Goal: Task Accomplishment & Management: Manage account settings

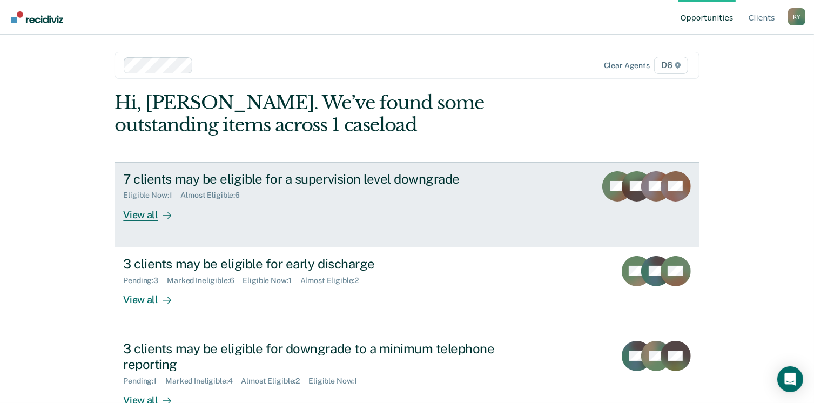
click at [143, 213] on div "View all" at bounding box center [153, 210] width 60 height 21
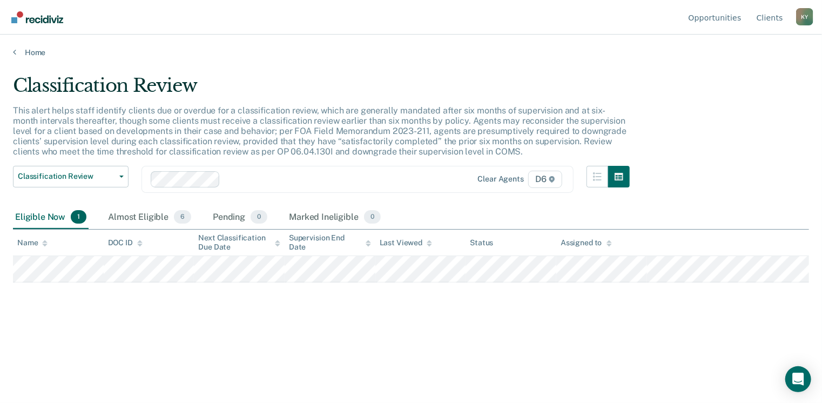
click at [71, 218] on span "1" at bounding box center [79, 217] width 16 height 14
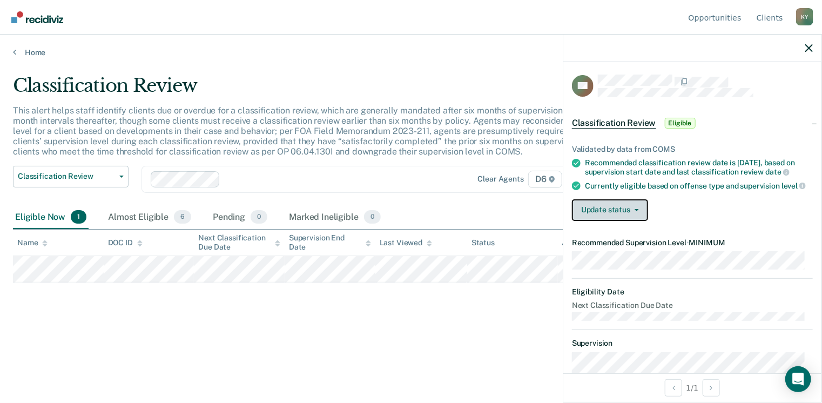
click at [605, 212] on button "Update status" at bounding box center [610, 210] width 76 height 22
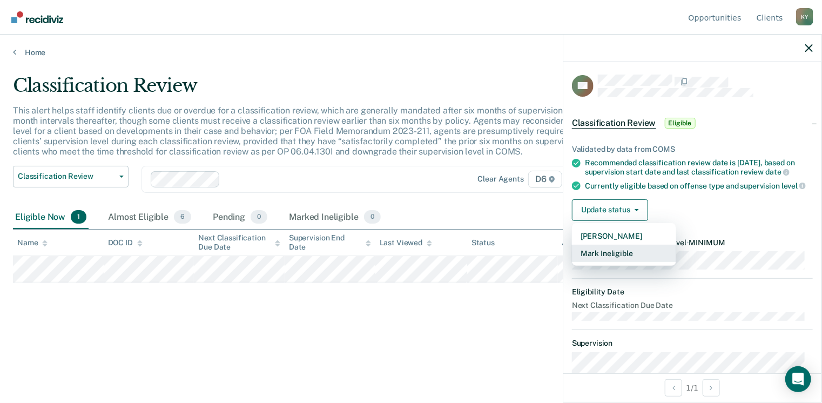
click at [605, 260] on button "Mark Ineligible" at bounding box center [624, 253] width 104 height 17
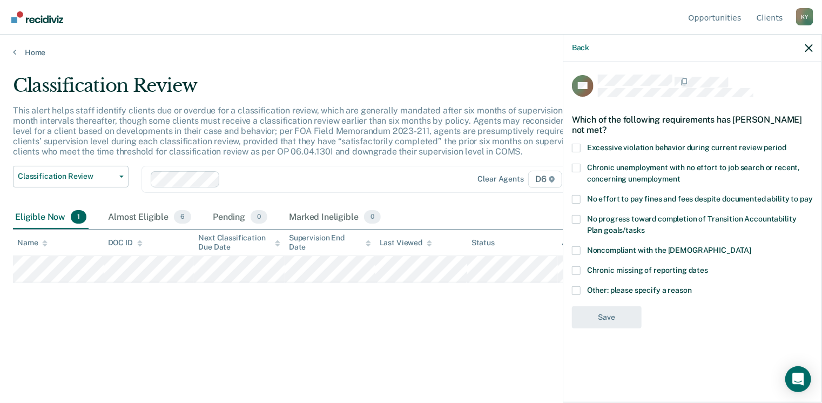
click at [579, 251] on span at bounding box center [576, 250] width 9 height 9
click at [751, 246] on input "Noncompliant with the [DEMOGRAPHIC_DATA]" at bounding box center [751, 246] width 0 height 0
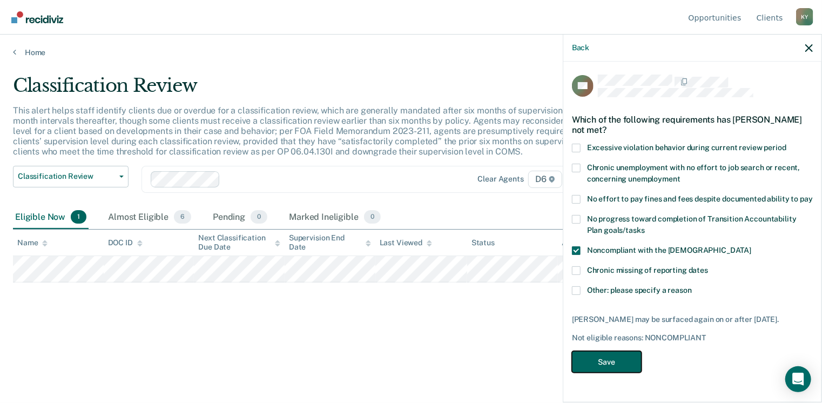
drag, startPoint x: 600, startPoint y: 356, endPoint x: 606, endPoint y: 359, distance: 6.0
click at [602, 357] on button "Save" at bounding box center [607, 362] width 70 height 22
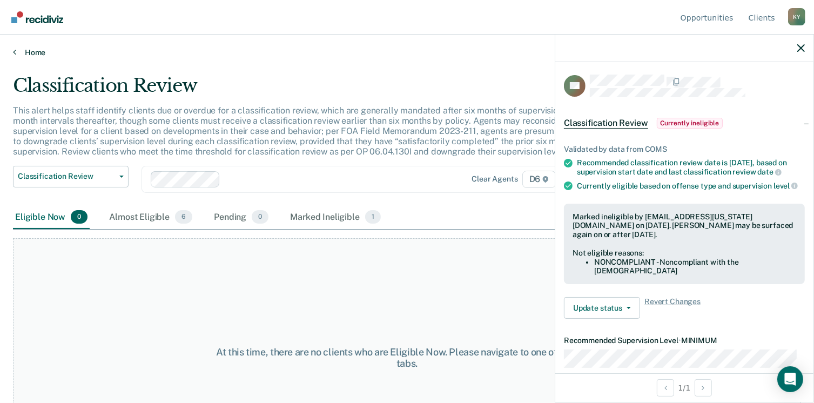
click at [30, 51] on link "Home" at bounding box center [407, 53] width 788 height 10
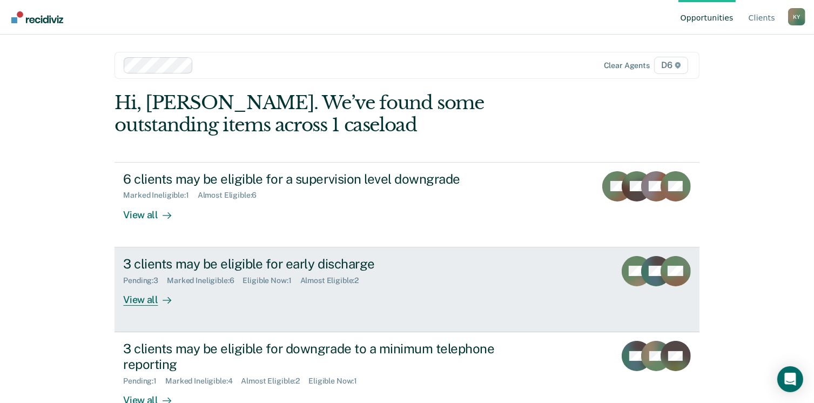
click at [315, 265] on div "3 clients may be eligible for early discharge" at bounding box center [312, 264] width 379 height 16
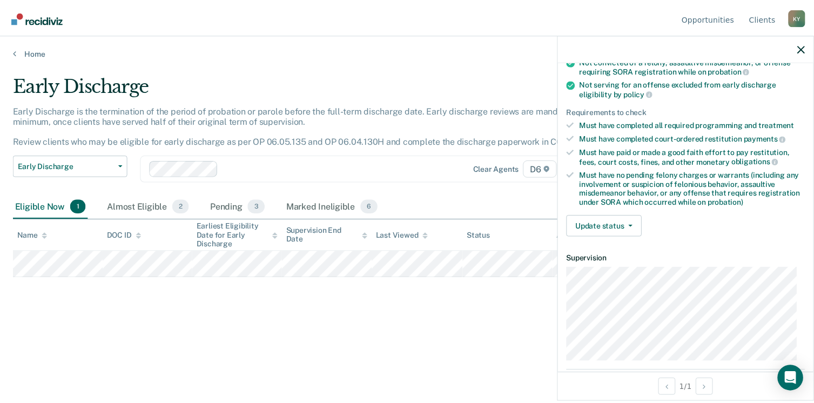
scroll to position [162, 0]
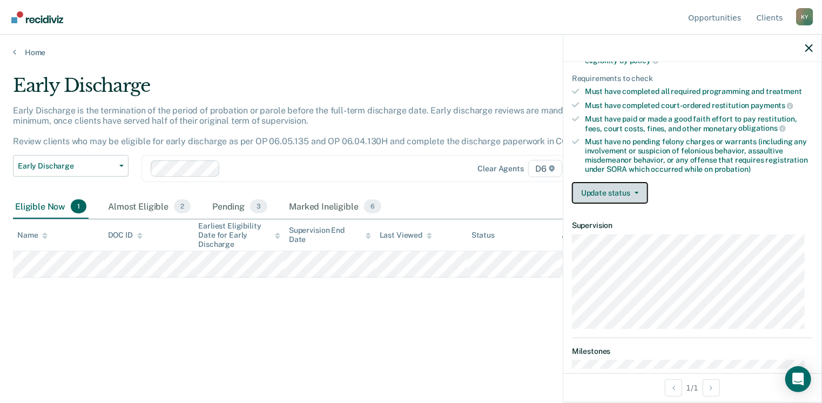
click at [633, 192] on span "button" at bounding box center [634, 193] width 9 height 2
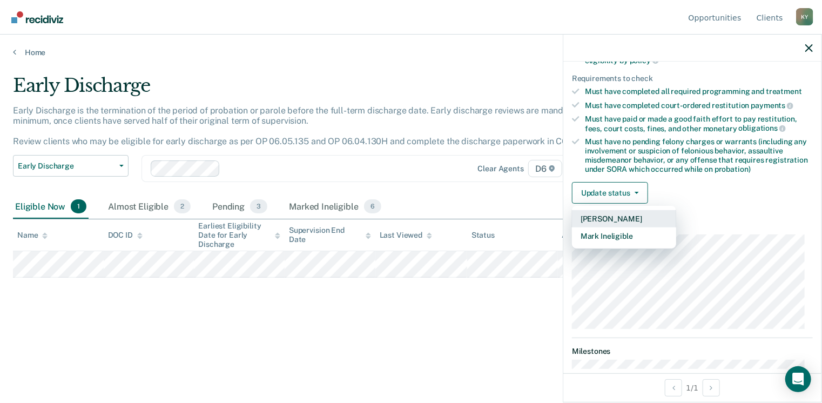
click at [613, 219] on button "[PERSON_NAME]" at bounding box center [624, 218] width 104 height 17
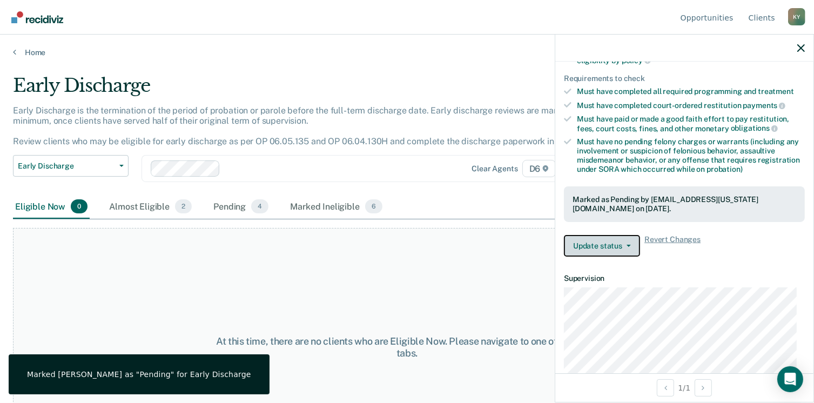
click at [617, 242] on button "Update status" at bounding box center [602, 246] width 76 height 22
click at [35, 50] on link "Home" at bounding box center [407, 53] width 788 height 10
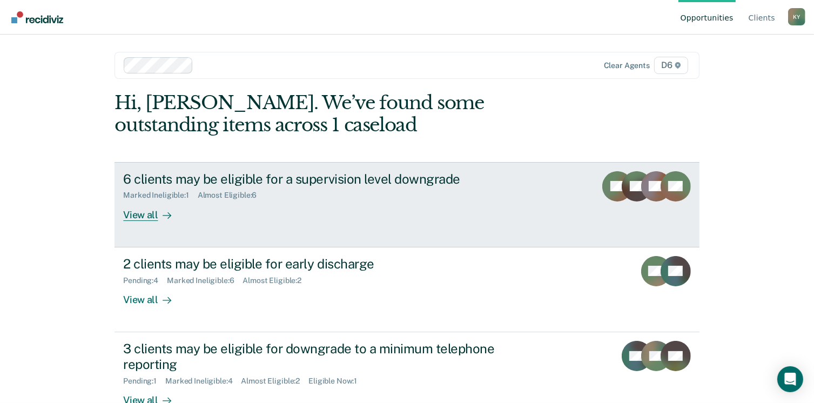
scroll to position [54, 0]
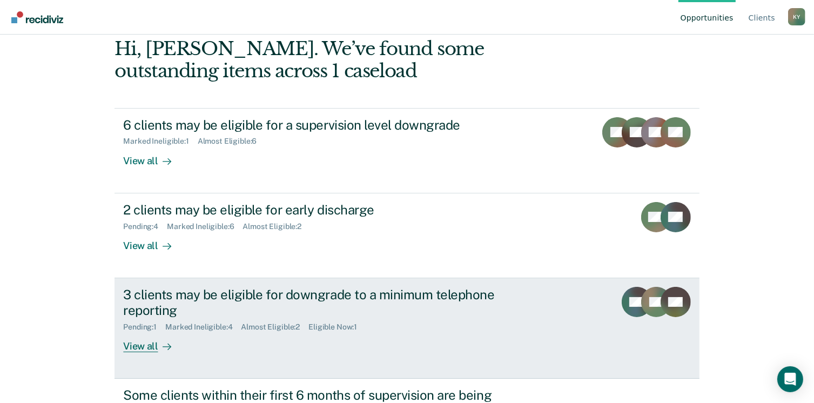
click at [334, 303] on div "3 clients may be eligible for downgrade to a minimum telephone reporting" at bounding box center [312, 302] width 379 height 31
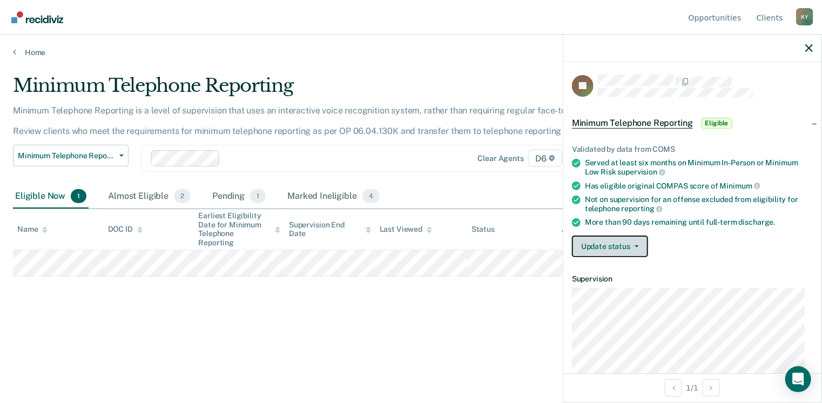
click at [628, 247] on button "Update status" at bounding box center [610, 246] width 76 height 22
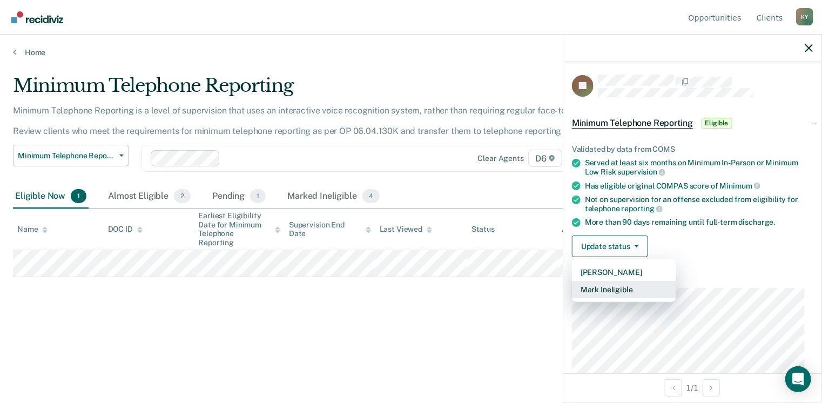
click at [629, 290] on button "Mark Ineligible" at bounding box center [624, 289] width 104 height 17
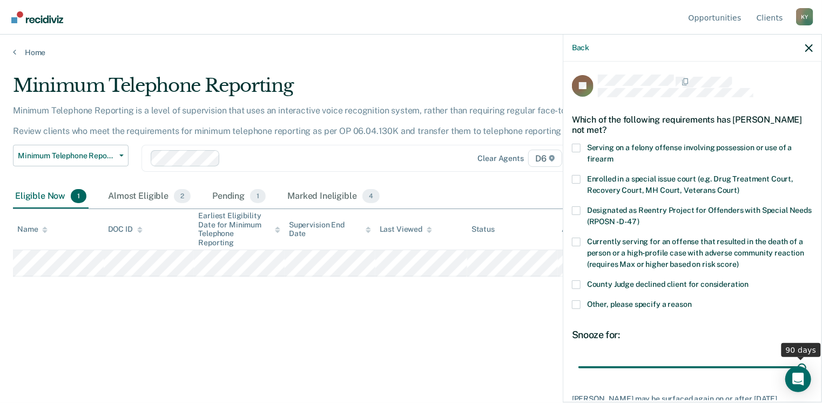
drag, startPoint x: 648, startPoint y: 363, endPoint x: 825, endPoint y: 396, distance: 180.1
type input "90"
click at [806, 377] on input "range" at bounding box center [692, 367] width 228 height 19
drag, startPoint x: 579, startPoint y: 301, endPoint x: 592, endPoint y: 303, distance: 12.5
click at [579, 301] on span at bounding box center [576, 304] width 9 height 9
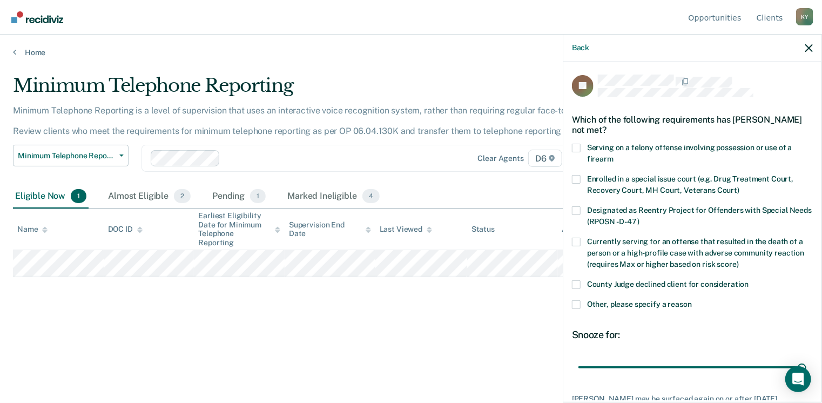
click at [692, 300] on input "Other, please specify a reason" at bounding box center [692, 300] width 0 height 0
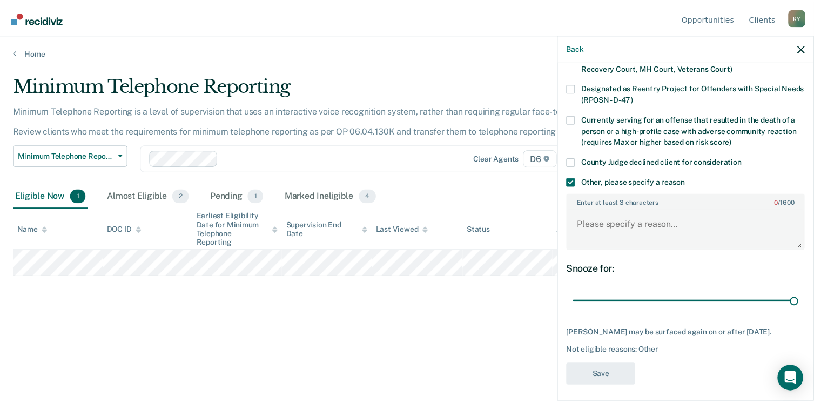
scroll to position [134, 0]
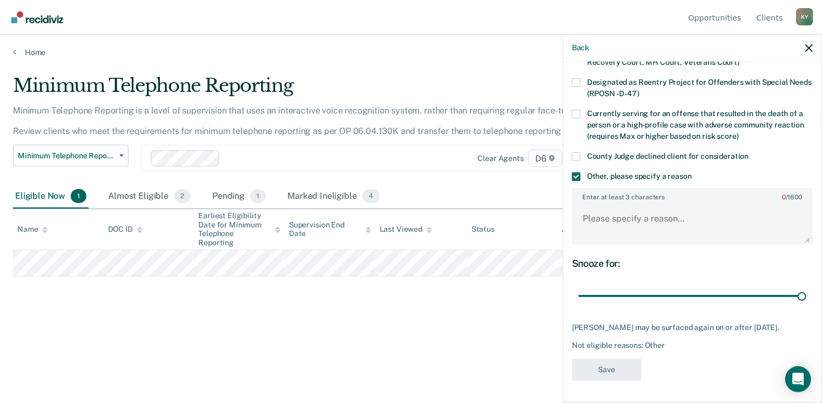
drag, startPoint x: 693, startPoint y: 182, endPoint x: 696, endPoint y: 191, distance: 8.5
click at [693, 189] on label "Enter at least 3 characters 0 / 1600" at bounding box center [692, 195] width 239 height 12
click at [693, 204] on textarea "Enter at least 3 characters 0 / 1600" at bounding box center [692, 224] width 239 height 40
type textarea "transferred out of state"
click at [609, 376] on button "Save" at bounding box center [607, 369] width 70 height 22
